Goal: Task Accomplishment & Management: Complete application form

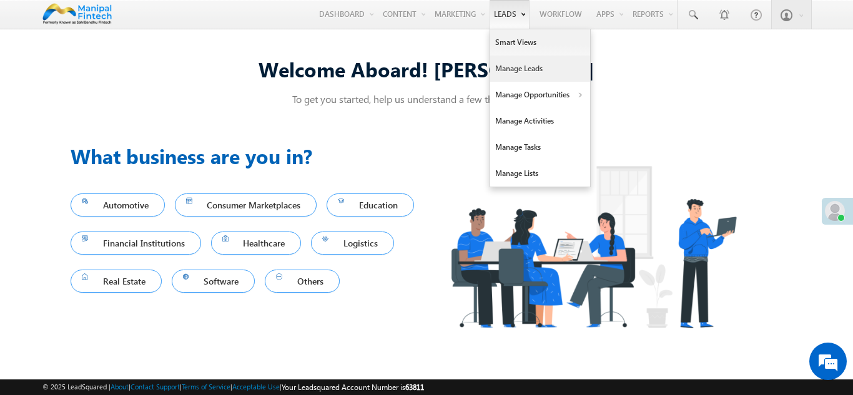
click at [510, 70] on link "Manage Leads" at bounding box center [540, 69] width 100 height 26
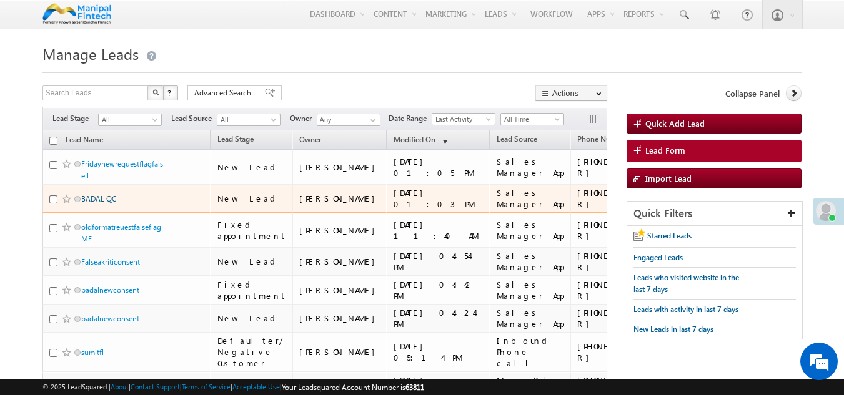
click at [96, 204] on link "BADAL QC" at bounding box center [98, 198] width 35 height 9
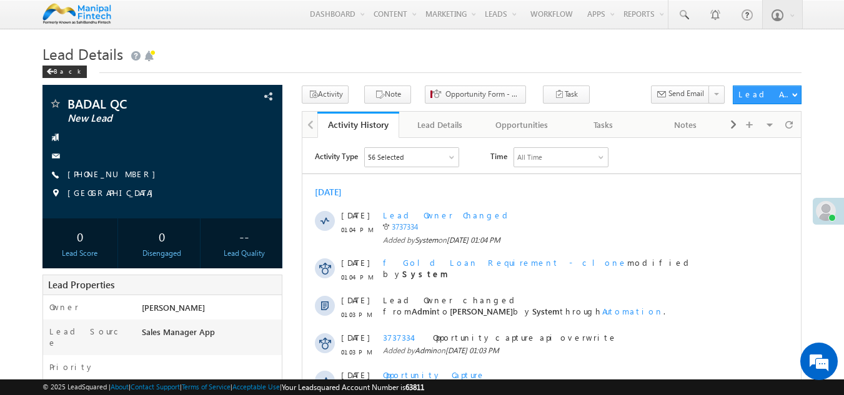
drag, startPoint x: 585, startPoint y: 125, endPoint x: 536, endPoint y: 199, distance: 88.9
click at [585, 125] on div "Tasks" at bounding box center [603, 124] width 61 height 15
click at [594, 124] on div "Tasks" at bounding box center [603, 124] width 61 height 15
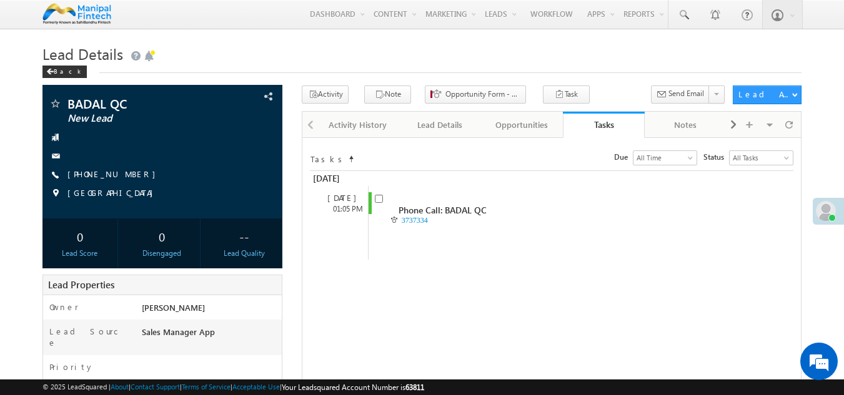
click at [594, 124] on div "Tasks" at bounding box center [603, 125] width 63 height 12
click at [380, 201] on input "checkbox" at bounding box center [379, 199] width 8 height 8
checkbox input "false"
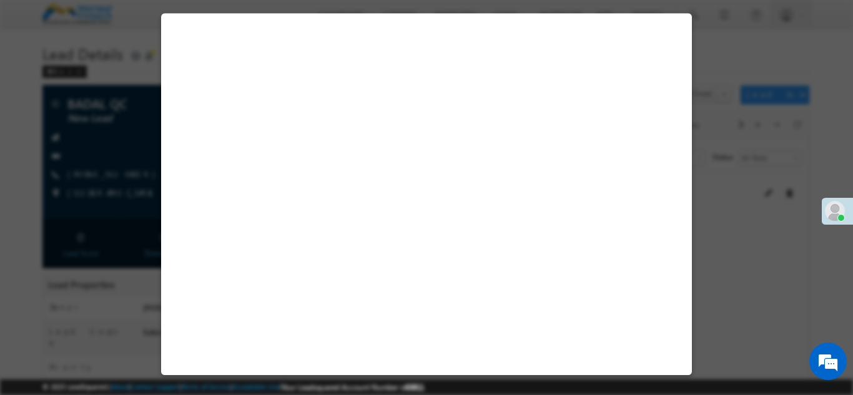
select select "Sales Manager App"
select select "Fresh Lead"
select select "Doorstep"
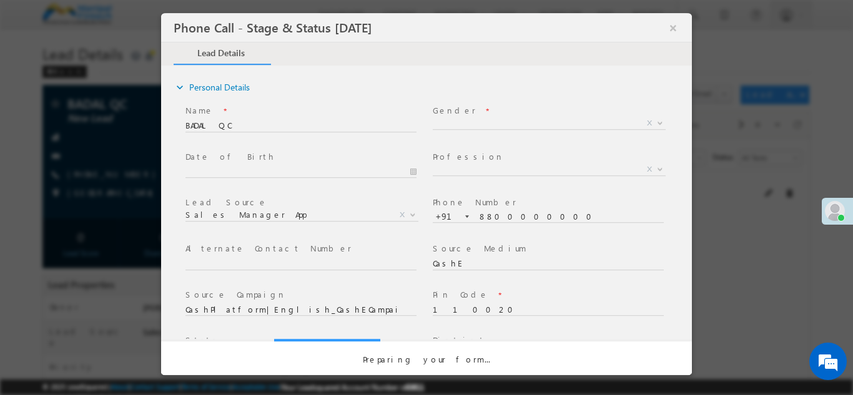
select select "Open"
select select "Fresh Lead"
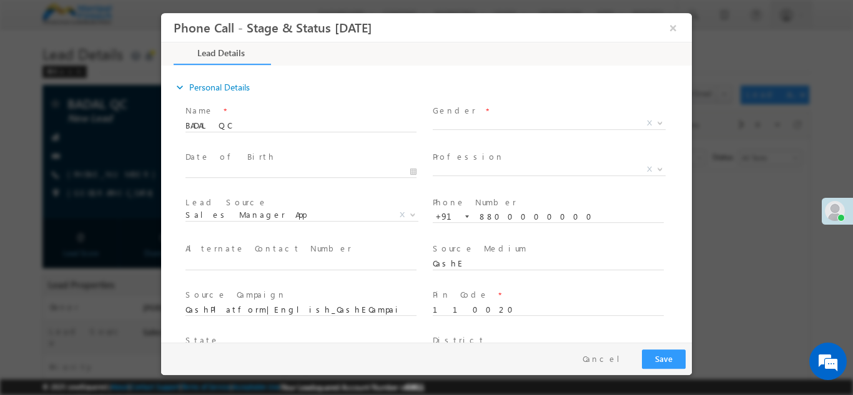
type input "[DATE] 1:29 PM"
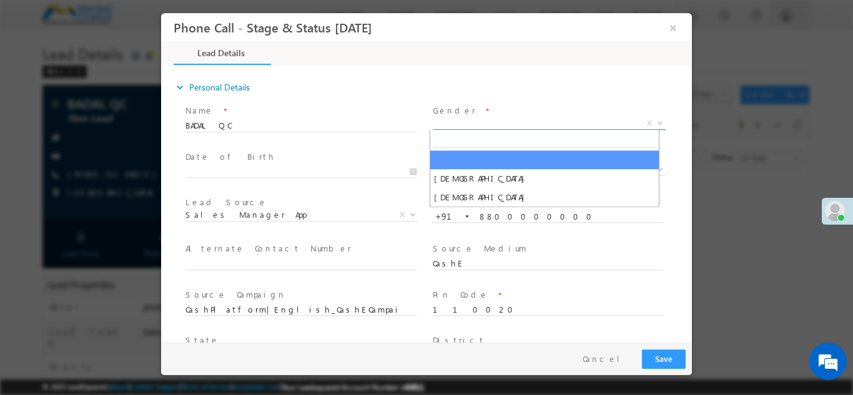
click at [468, 121] on span "X" at bounding box center [549, 123] width 233 height 12
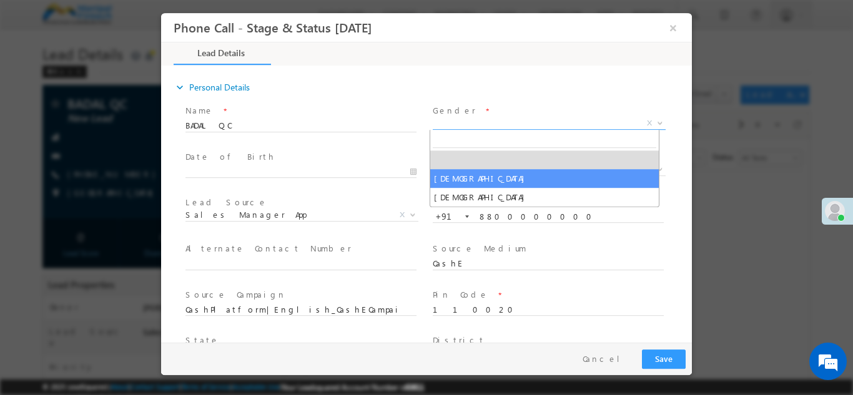
select select "[DEMOGRAPHIC_DATA]"
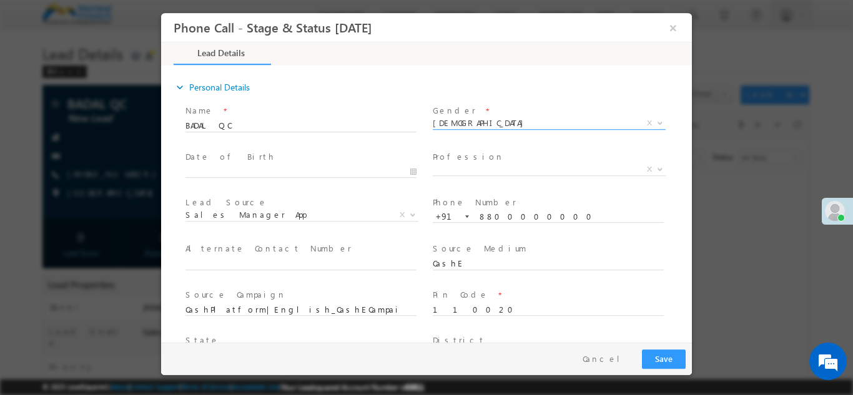
type input "0"
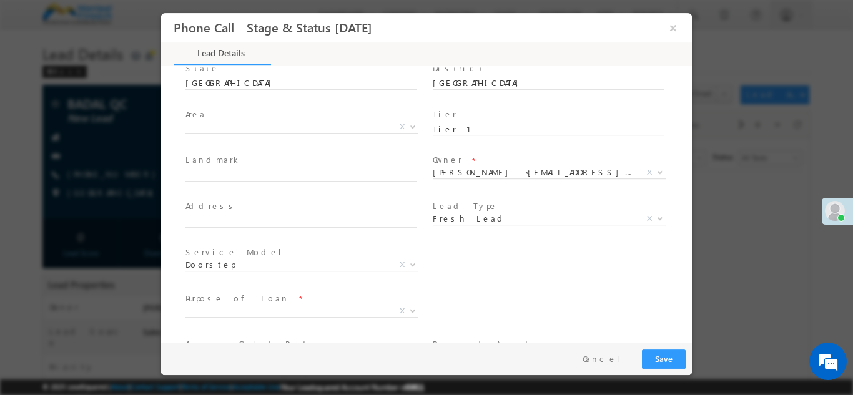
scroll to position [273, 0]
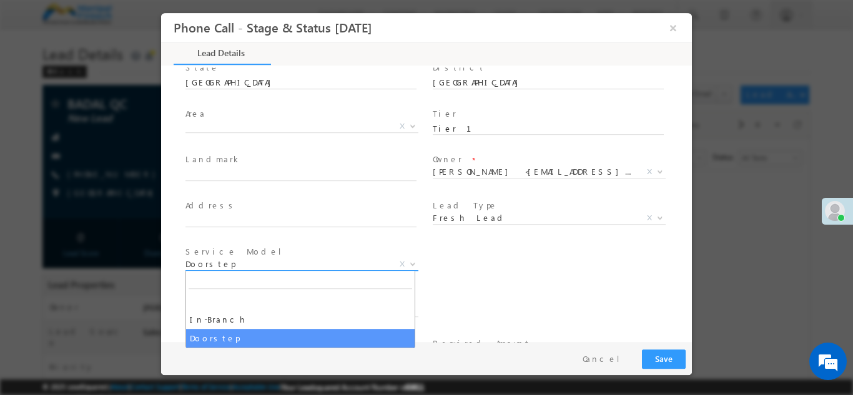
click at [281, 265] on span "Doorstep" at bounding box center [286, 263] width 203 height 11
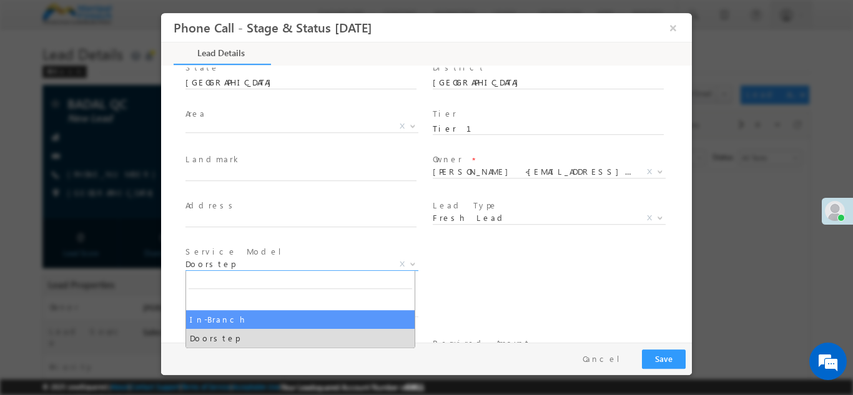
select select "In-Branch"
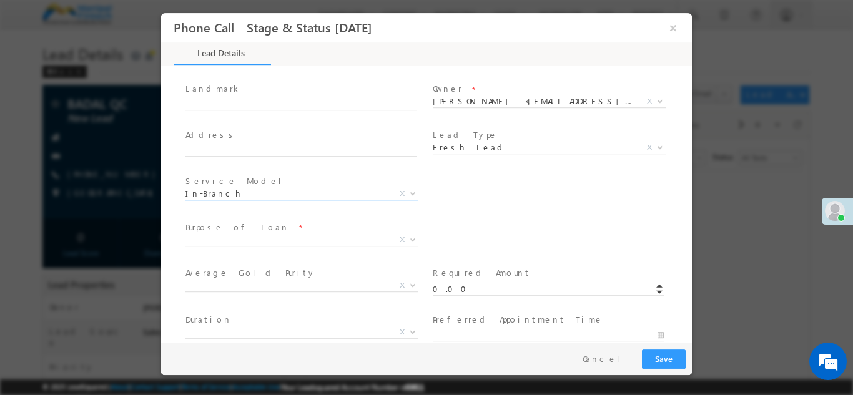
scroll to position [344, 0]
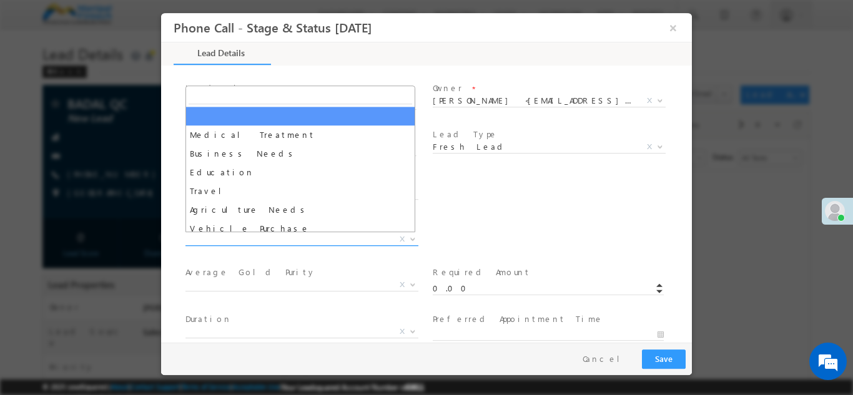
click at [247, 235] on span "X" at bounding box center [301, 239] width 233 height 12
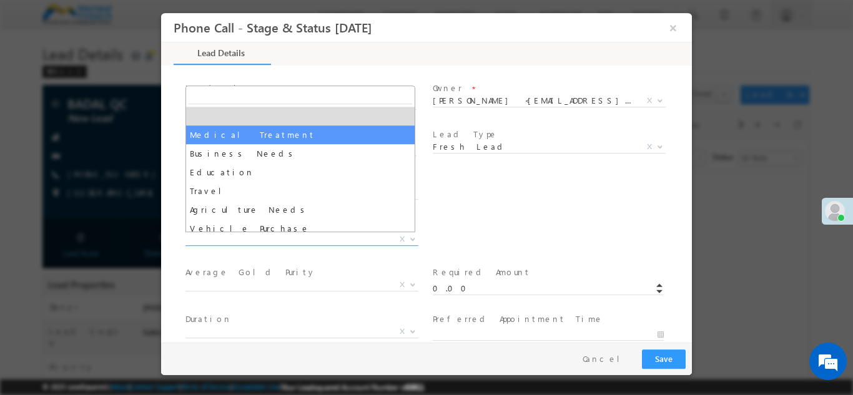
select select "Medical Treatment"
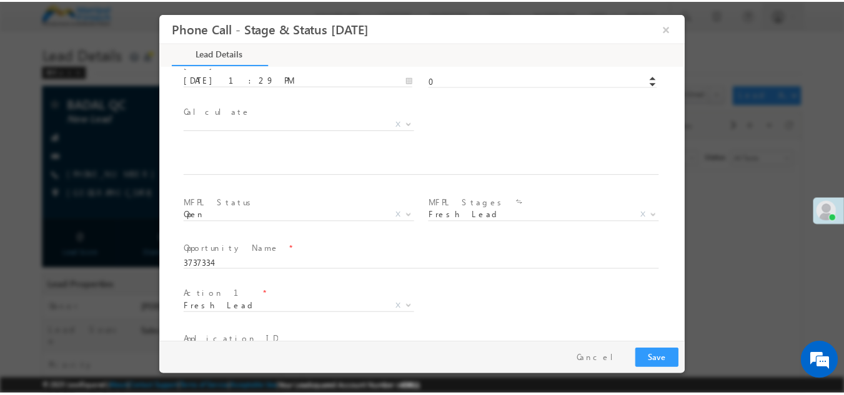
scroll to position [729, 0]
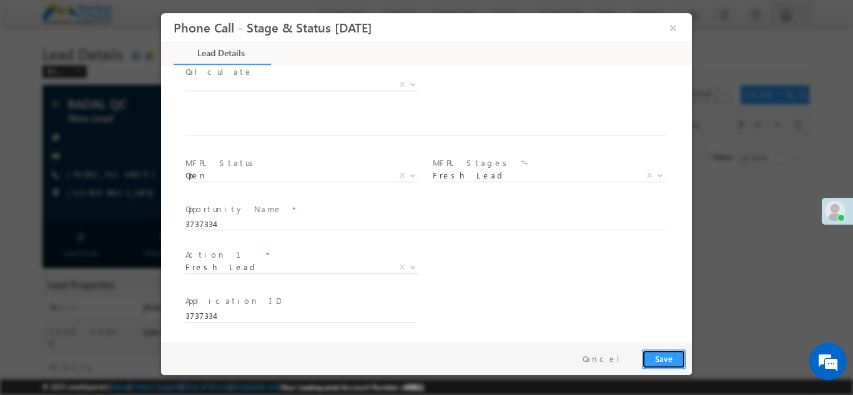
click at [671, 355] on button "Save" at bounding box center [664, 358] width 44 height 19
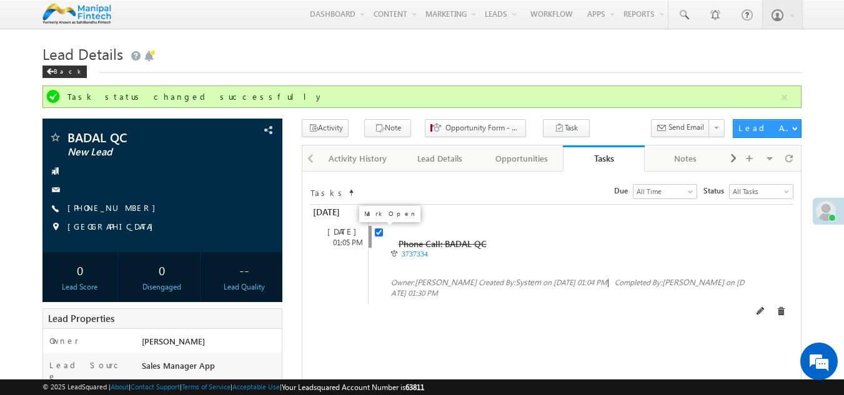
click at [377, 234] on input "checkbox" at bounding box center [379, 233] width 8 height 8
checkbox input "false"
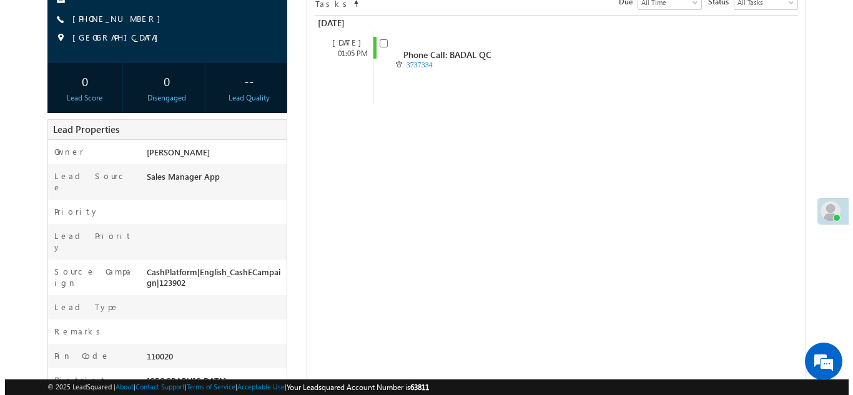
scroll to position [189, 0]
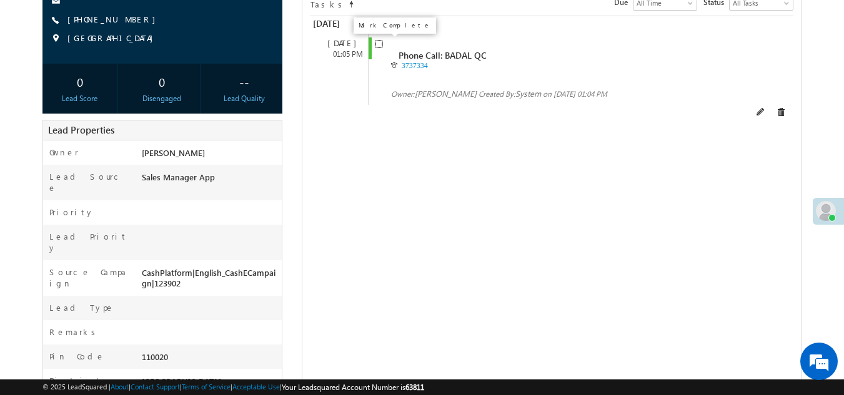
click at [380, 44] on input "checkbox" at bounding box center [379, 44] width 8 height 8
checkbox input "false"
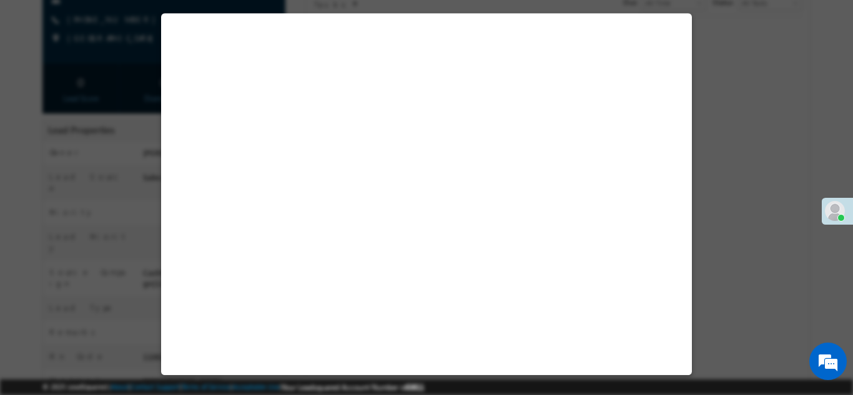
select select "[DEMOGRAPHIC_DATA]"
select select "Sales Manager App"
select select "Fresh Lead"
select select "In-Branch"
select select "Medical Treatment"
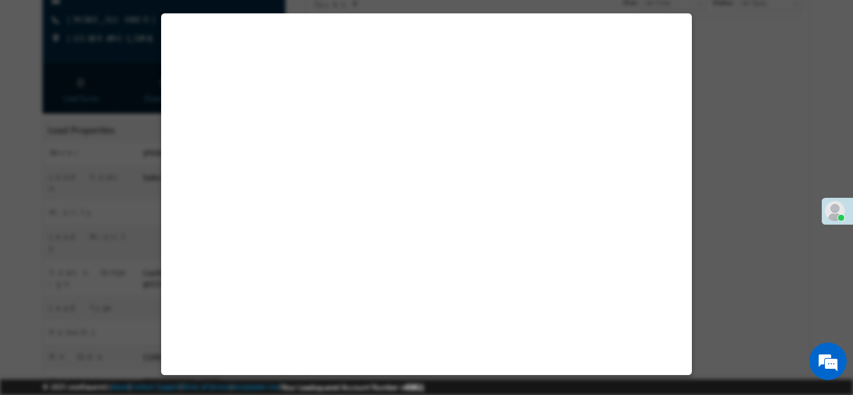
select select "Open"
select select "Fresh Lead"
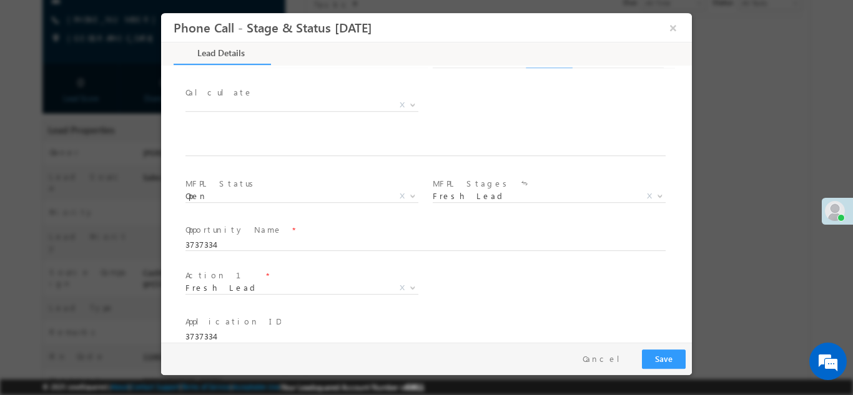
scroll to position [729, 0]
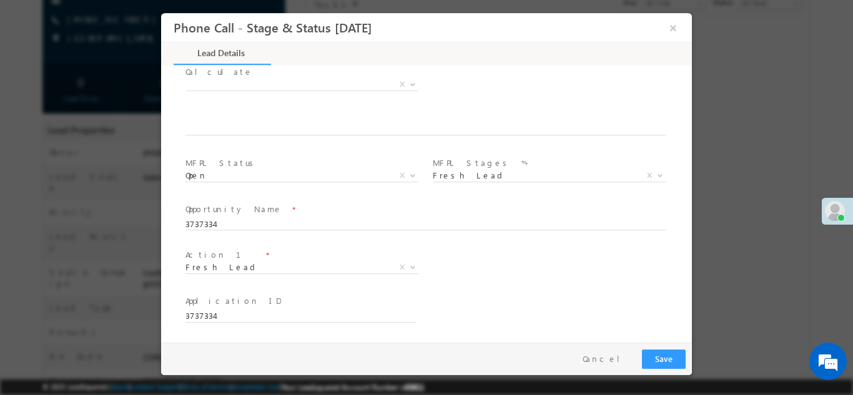
type input "[DATE] 1:36 PM"
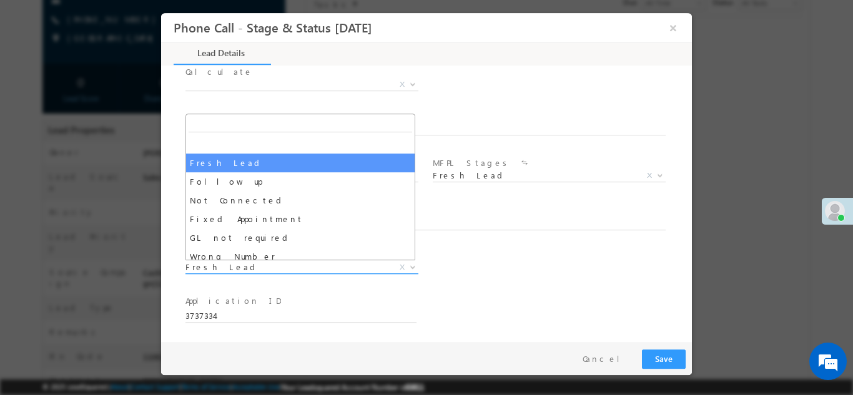
click at [246, 268] on span "Fresh Lead" at bounding box center [286, 266] width 203 height 11
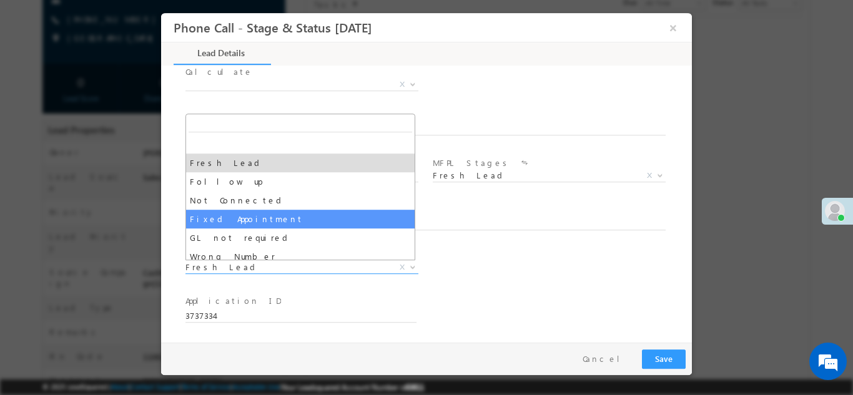
select select "Fixed Appointment"
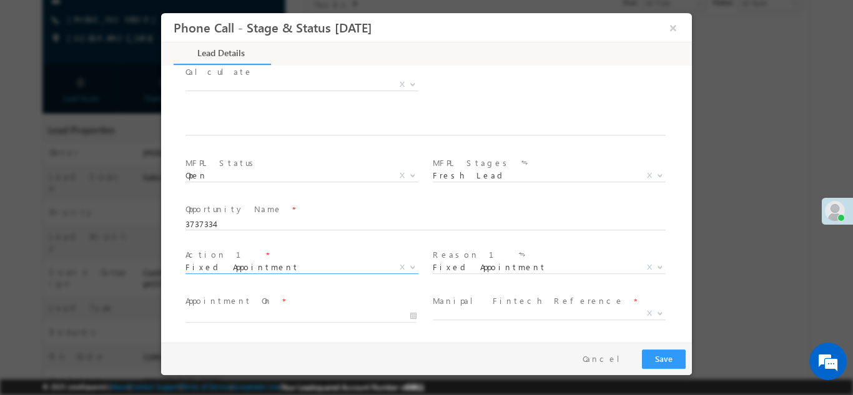
scroll to position [821, 0]
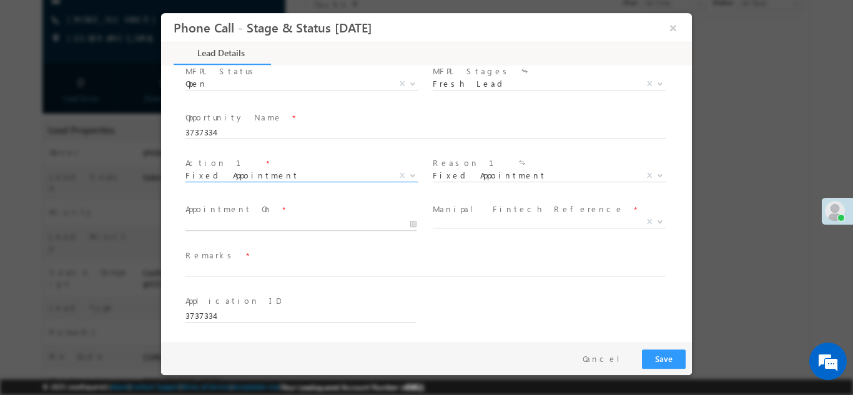
type input "[DATE] 1:37 PM"
type input "37"
click at [230, 225] on input "[DATE] 1:37 PM" at bounding box center [300, 224] width 231 height 12
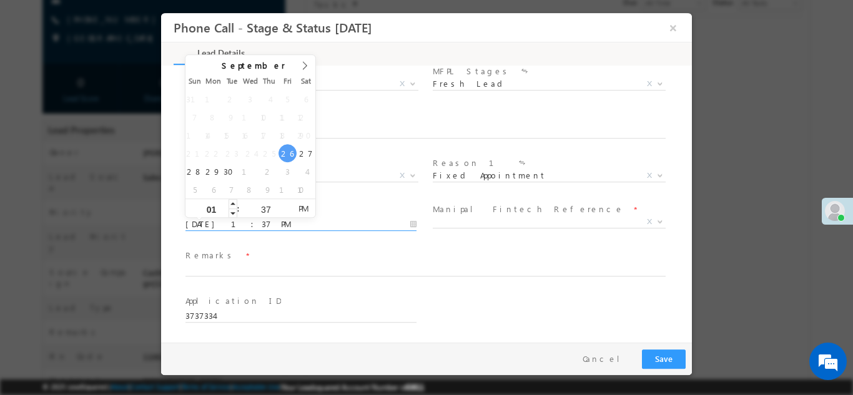
click at [216, 209] on input "01" at bounding box center [211, 209] width 52 height 8
type input "2"
type input "[DATE] 2:37 PM"
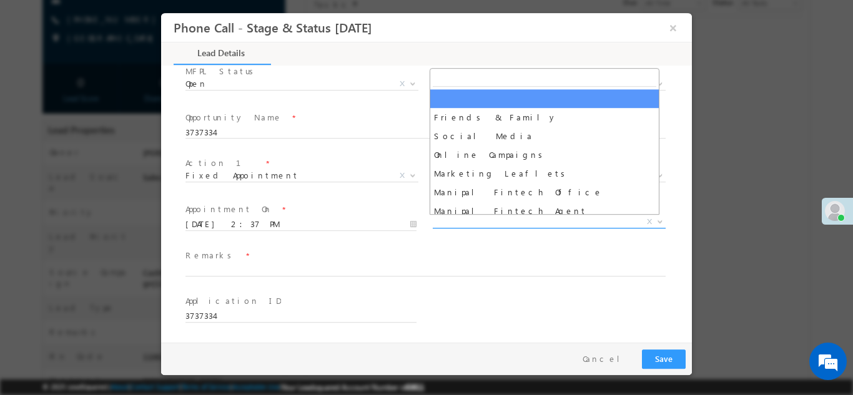
click at [456, 219] on span "X" at bounding box center [549, 221] width 233 height 12
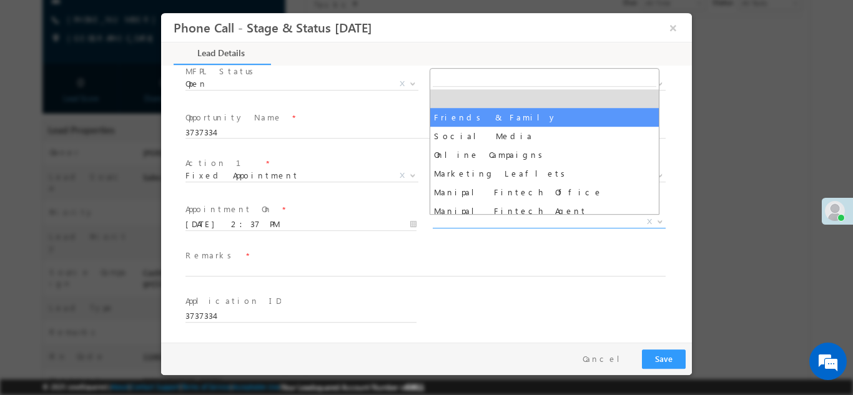
select select "Friends & Family"
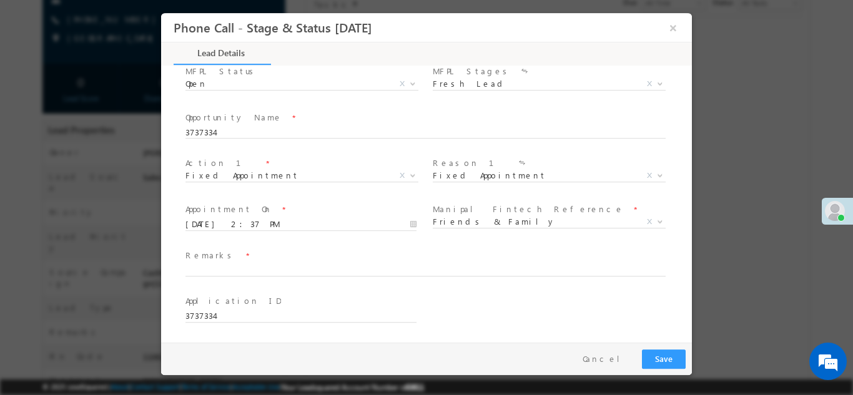
click at [219, 275] on span at bounding box center [430, 271] width 491 height 14
click at [219, 274] on input "text" at bounding box center [425, 270] width 480 height 12
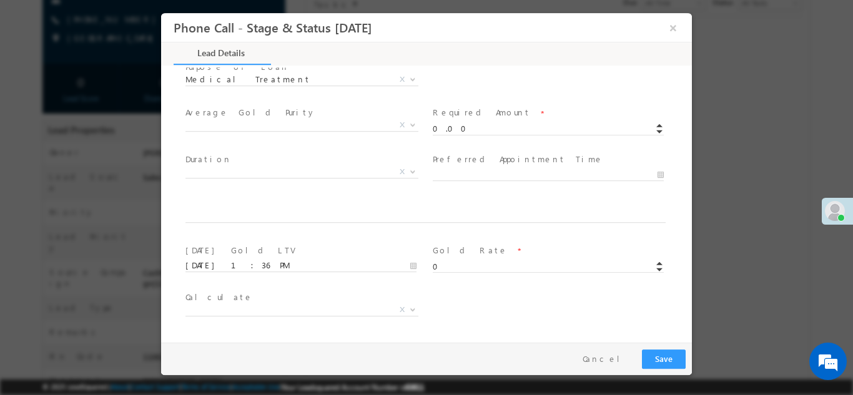
scroll to position [503, 0]
type input "BBBBBB"
click at [448, 131] on input "0.00" at bounding box center [548, 129] width 231 height 12
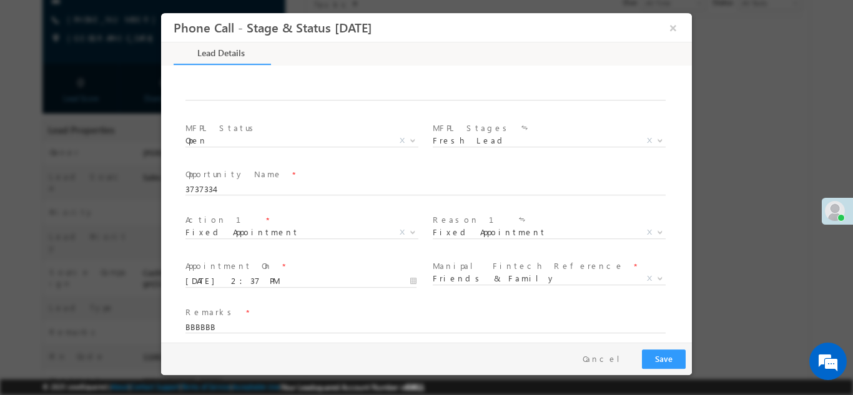
scroll to position [821, 0]
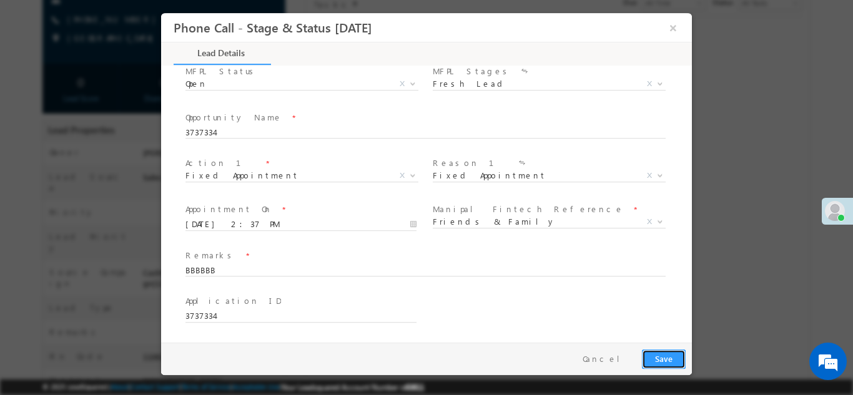
click at [656, 356] on button "Save" at bounding box center [664, 358] width 44 height 19
